Goal: Communication & Community: Connect with others

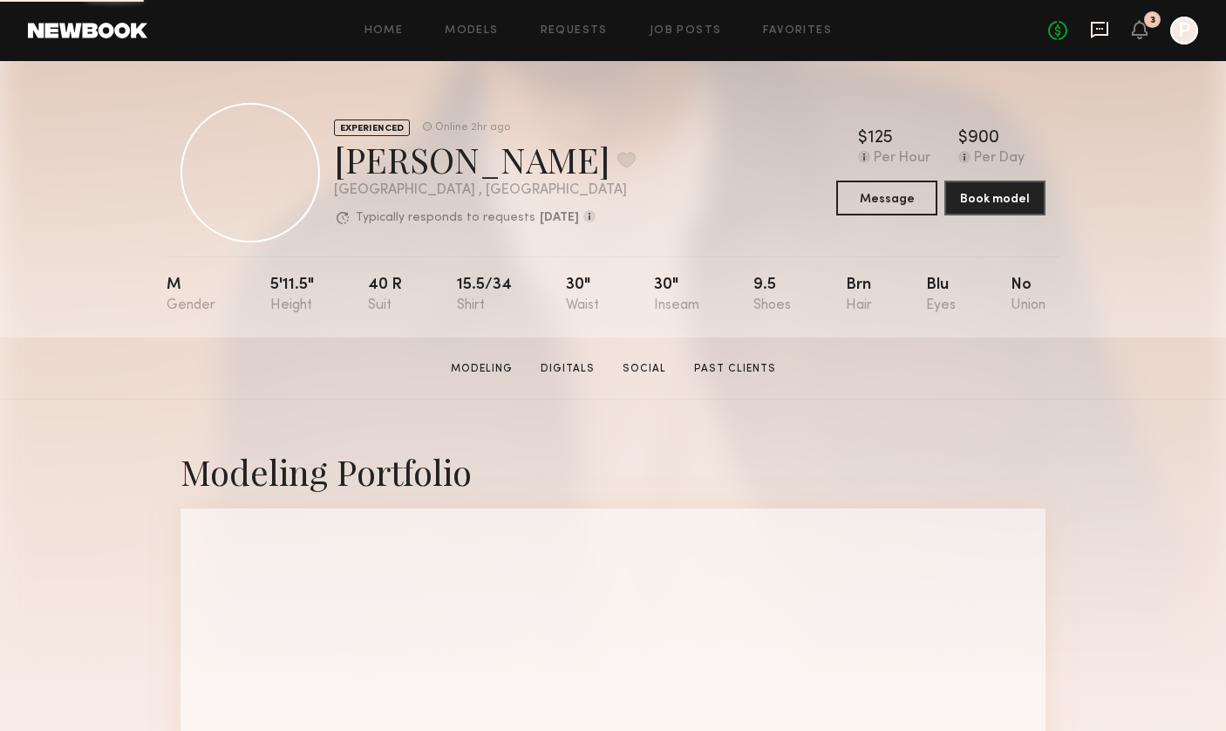
click at [1096, 31] on icon at bounding box center [1099, 29] width 19 height 19
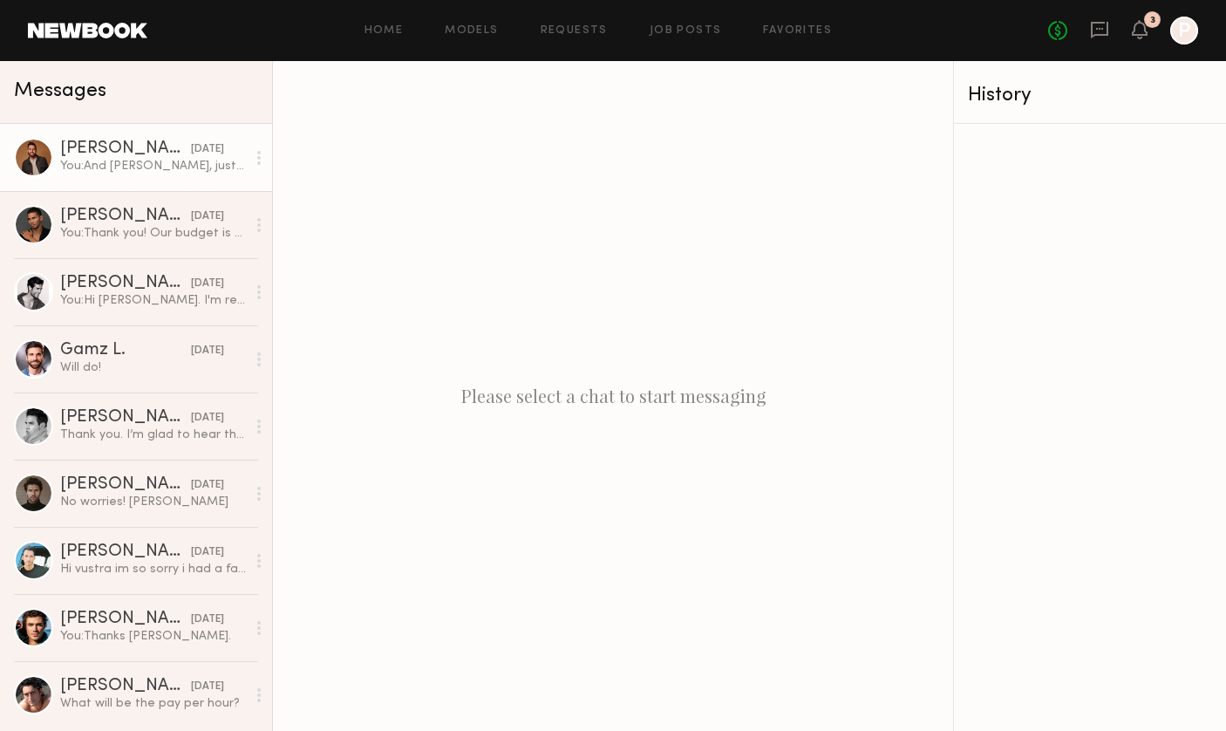
click at [139, 167] on div "You: And [PERSON_NAME], just to confirm, you have a [PERSON_NAME]/facial hair, …" at bounding box center [153, 166] width 186 height 17
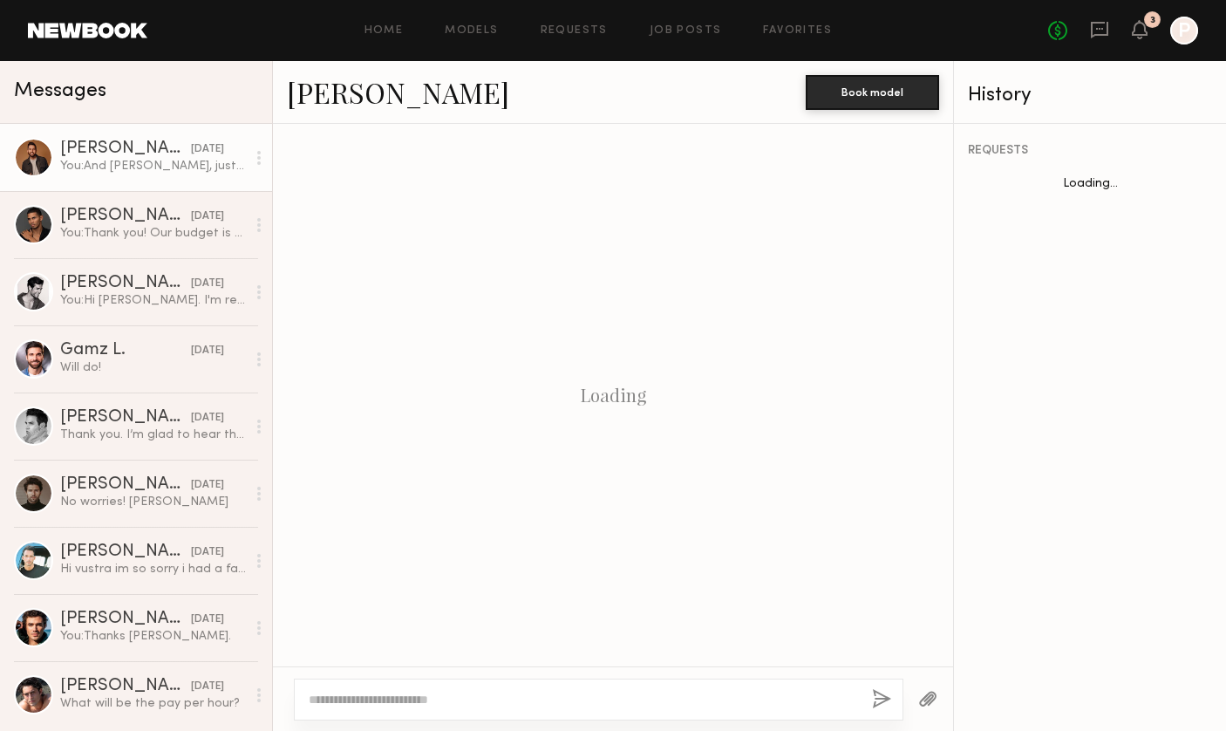
scroll to position [1084, 0]
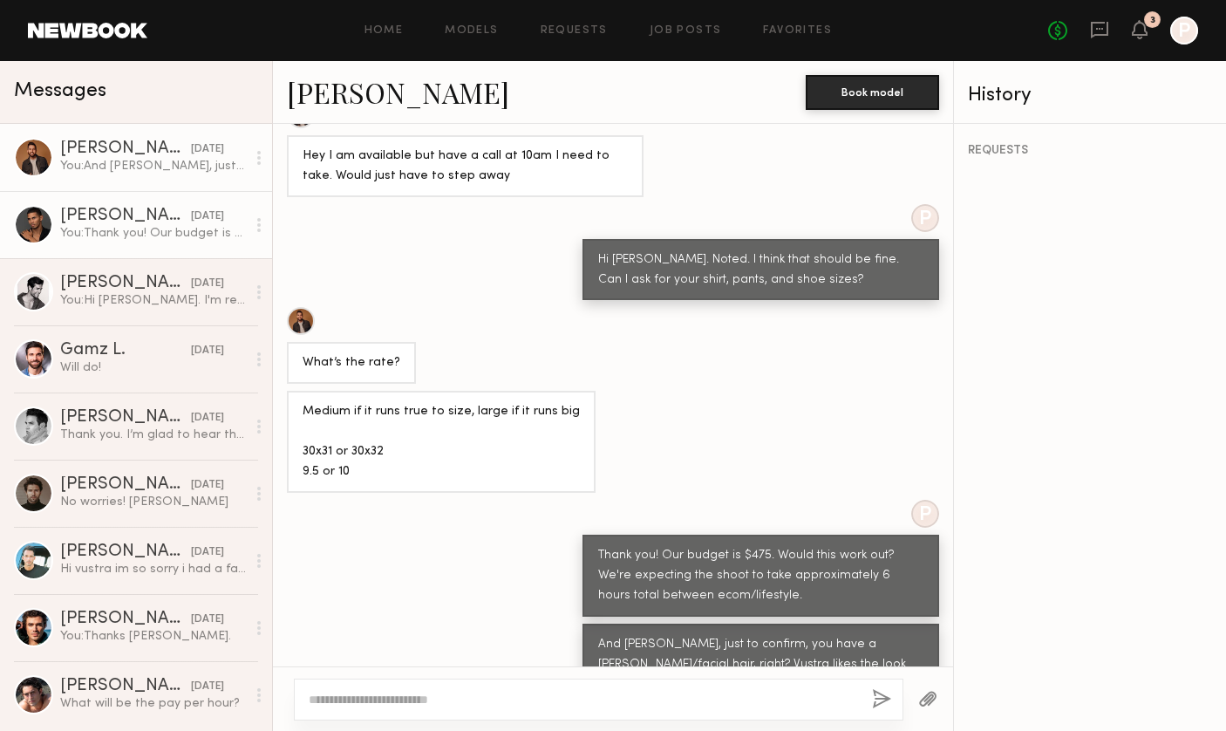
click at [117, 214] on div "[PERSON_NAME]" at bounding box center [125, 216] width 131 height 17
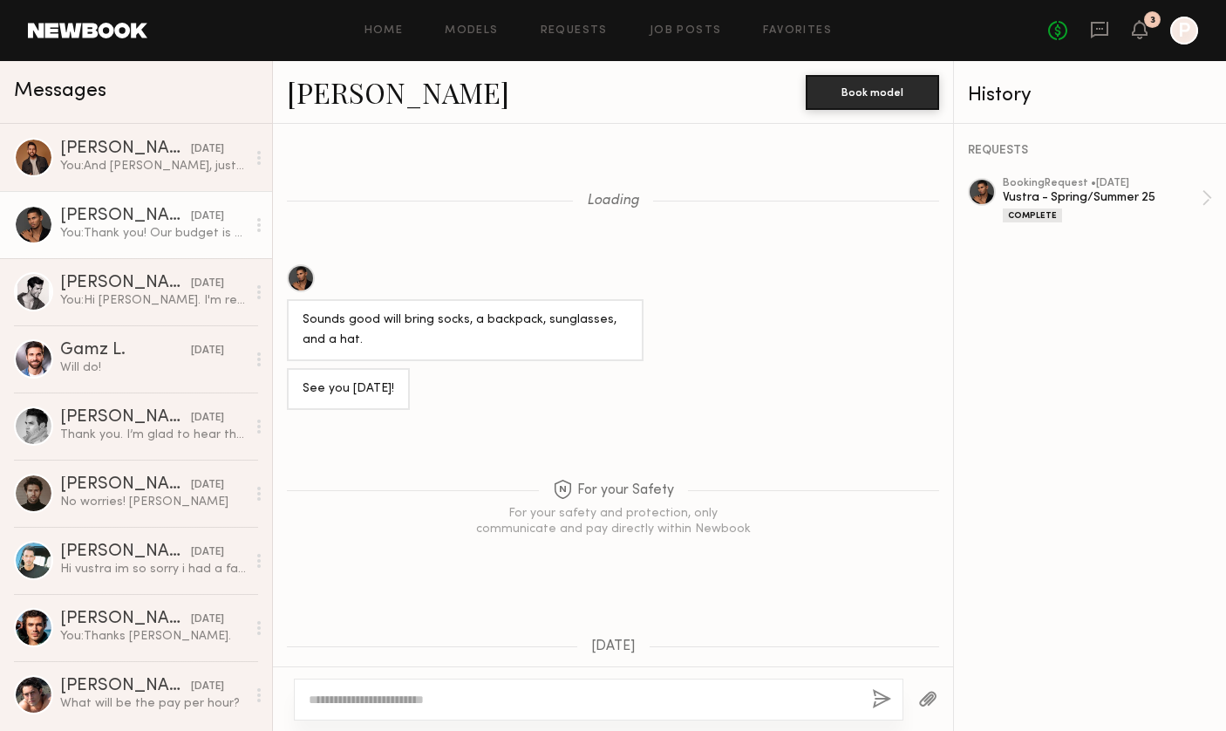
scroll to position [903, 0]
